Goal: Find specific page/section: Locate a particular part of the current website

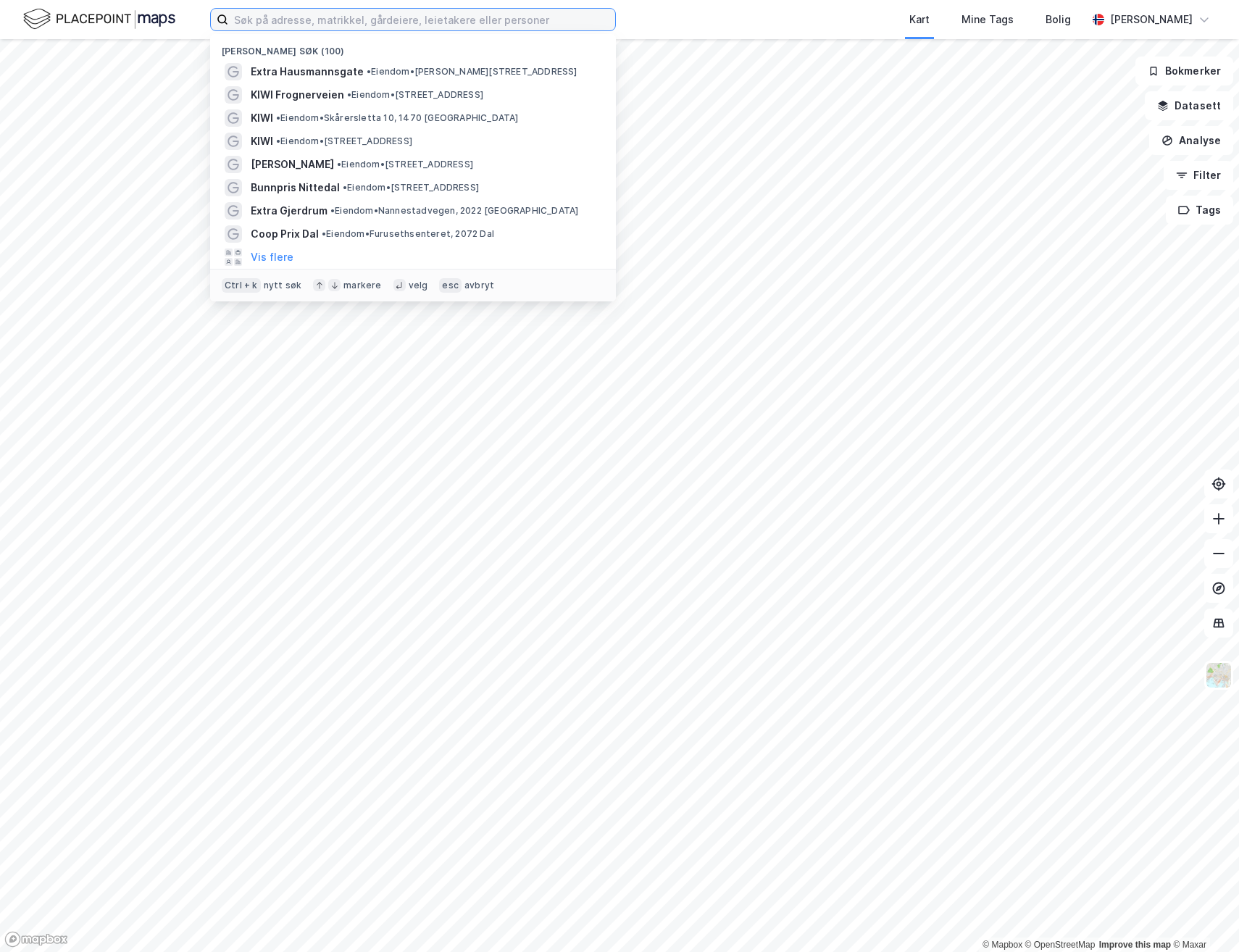
click at [411, 13] on input at bounding box center [422, 19] width 387 height 22
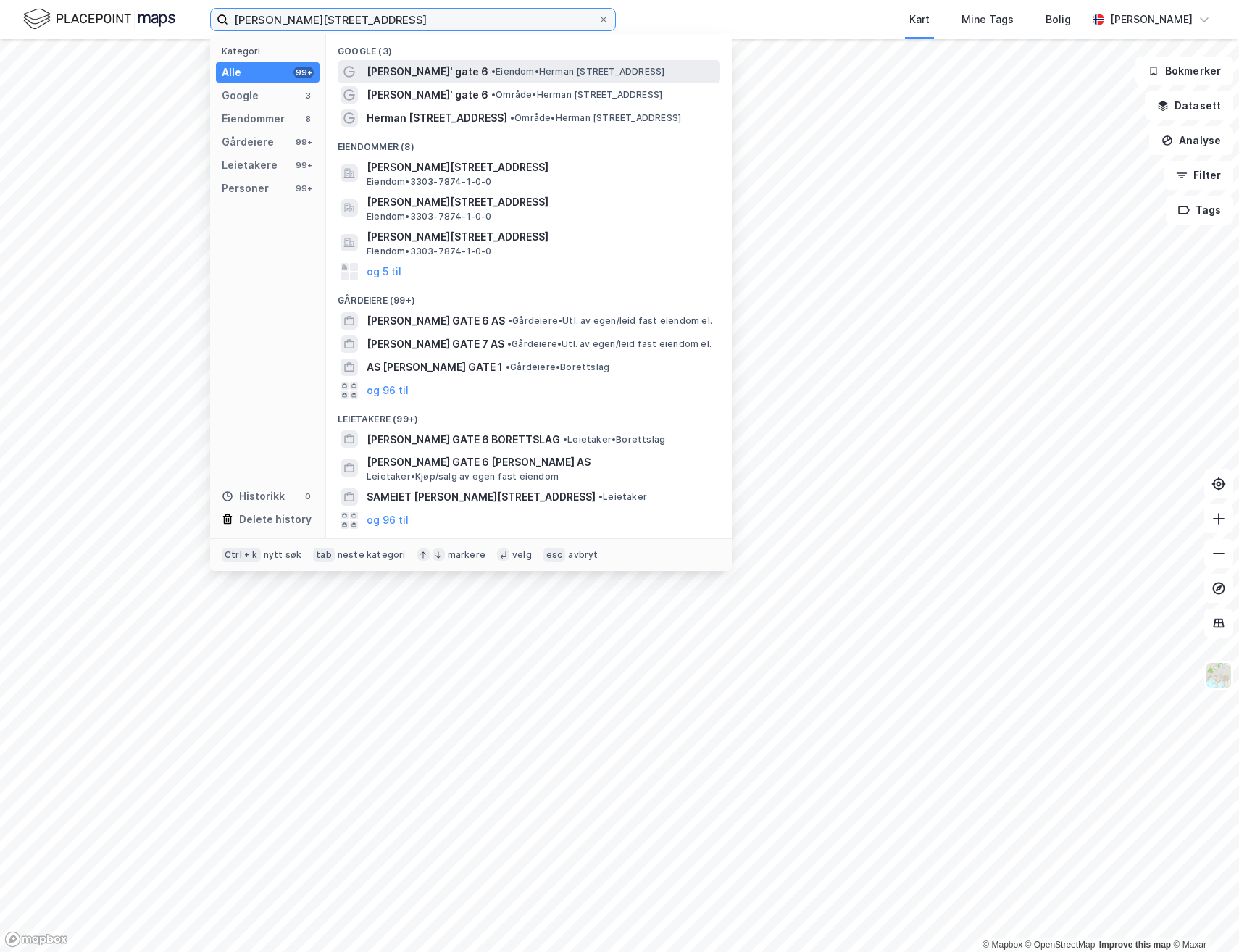
type input "[PERSON_NAME][STREET_ADDRESS]"
click at [458, 77] on span "[PERSON_NAME]' gate 6" at bounding box center [428, 71] width 121 height 17
